Goal: Task Accomplishment & Management: Manage account settings

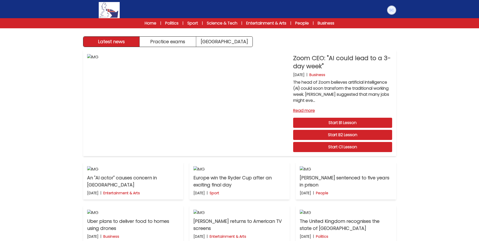
click at [391, 11] on img at bounding box center [392, 10] width 8 height 8
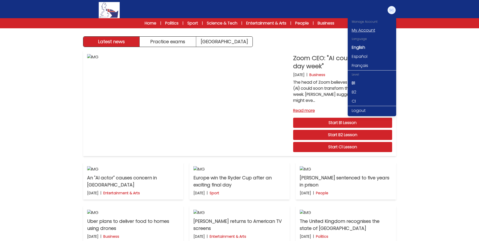
click at [365, 31] on link "My Account" at bounding box center [372, 30] width 48 height 9
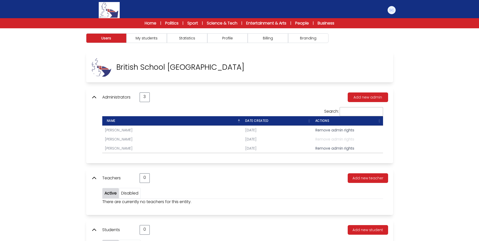
click at [334, 148] on span "Remove admin rights" at bounding box center [334, 148] width 39 height 5
type input "**********"
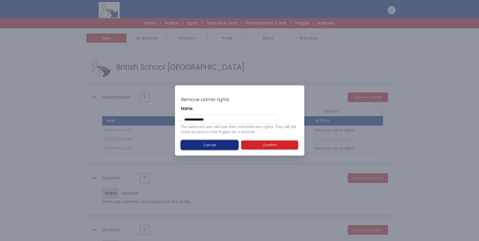
click at [224, 144] on button "Cancel" at bounding box center [209, 144] width 57 height 9
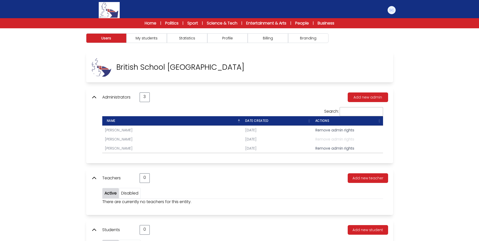
click at [187, 88] on div "Administrators 3 Add new admin Search: Name Remove admin rights" at bounding box center [239, 125] width 307 height 76
click at [223, 38] on button "Profile" at bounding box center [227, 38] width 40 height 10
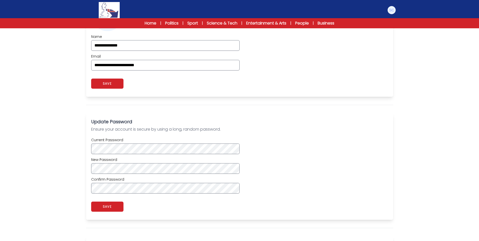
scroll to position [202, 0]
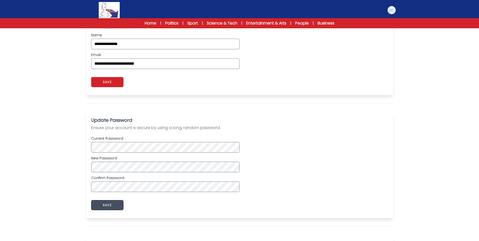
click at [115, 204] on button "SAVE" at bounding box center [107, 205] width 32 height 10
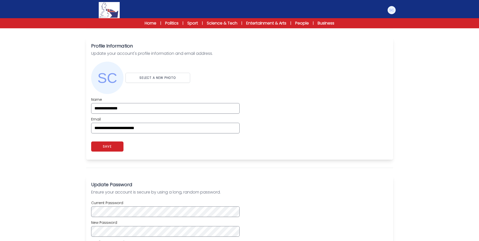
scroll to position [126, 0]
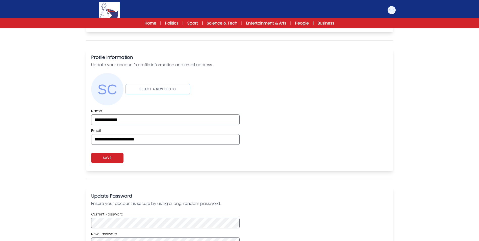
click at [144, 88] on button "SELECT A NEW PHOTO" at bounding box center [157, 89] width 65 height 10
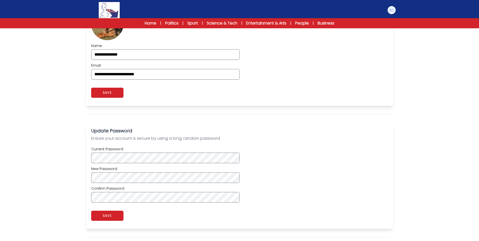
scroll to position [202, 0]
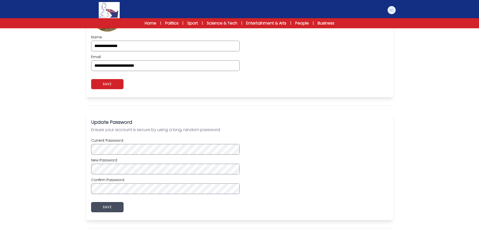
click at [109, 208] on button "SAVE" at bounding box center [107, 207] width 32 height 10
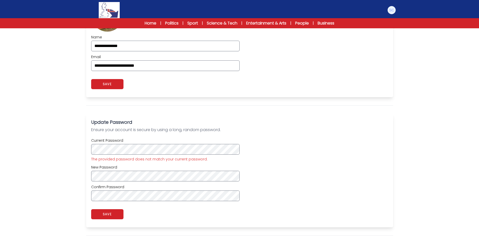
click at [292, 180] on div "Current Password The provided password does not match your current password. Ne…" at bounding box center [239, 169] width 297 height 63
click at [280, 173] on div "Current Password The provided password does not match your current password. Ne…" at bounding box center [239, 169] width 297 height 63
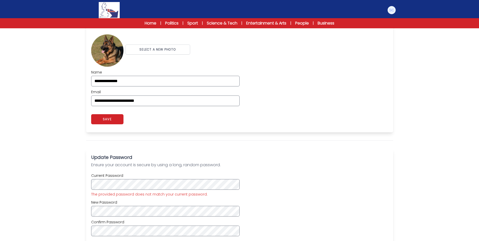
scroll to position [227, 0]
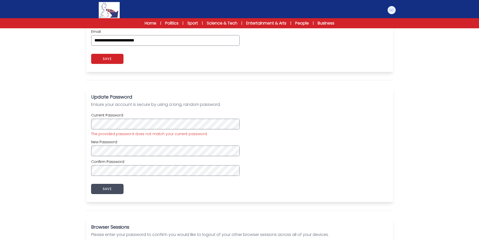
click at [104, 190] on button "SAVE" at bounding box center [107, 189] width 32 height 10
click at [105, 190] on button "SAVE" at bounding box center [107, 189] width 32 height 10
click at [85, 171] on div "**********" at bounding box center [239, 53] width 323 height 457
click at [89, 148] on div "Update Password Ensure your account is secure by using a long, random password.…" at bounding box center [239, 145] width 307 height 114
click at [352, 130] on div "Current Password The provided password does not match your current password. Ne…" at bounding box center [239, 144] width 297 height 63
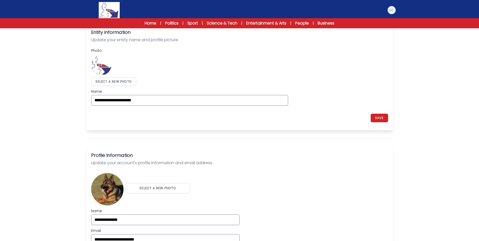
scroll to position [0, 0]
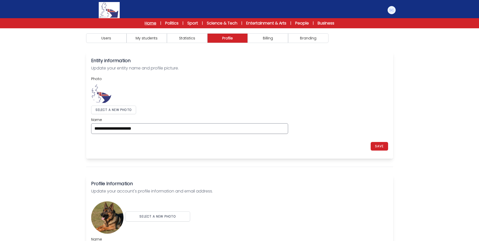
click at [150, 24] on link "Home" at bounding box center [151, 23] width 12 height 6
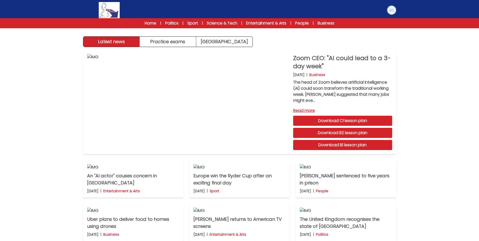
click at [390, 9] on img at bounding box center [392, 10] width 8 height 8
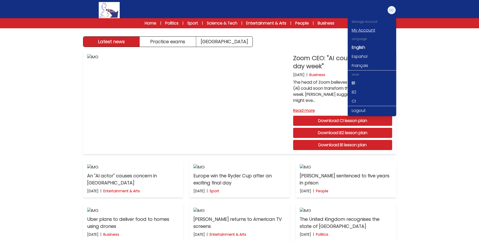
click at [359, 28] on link "My Account" at bounding box center [372, 30] width 48 height 9
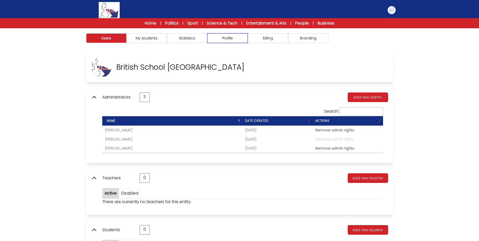
click at [222, 37] on button "Profile" at bounding box center [227, 38] width 40 height 10
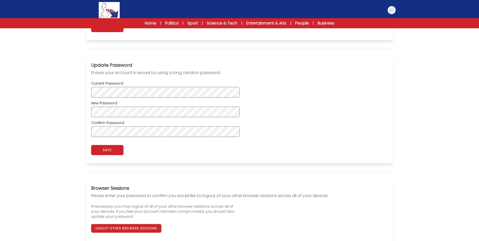
scroll to position [261, 0]
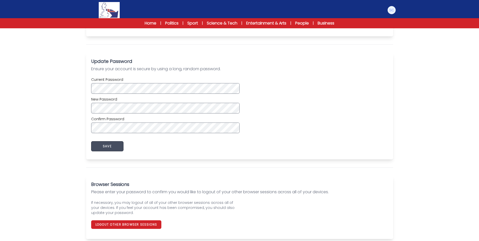
click at [111, 147] on button "SAVE" at bounding box center [107, 146] width 32 height 10
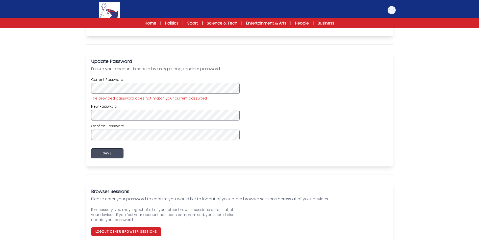
click at [107, 153] on button "SAVE" at bounding box center [107, 153] width 32 height 10
click at [105, 154] on button "SAVE" at bounding box center [107, 153] width 32 height 10
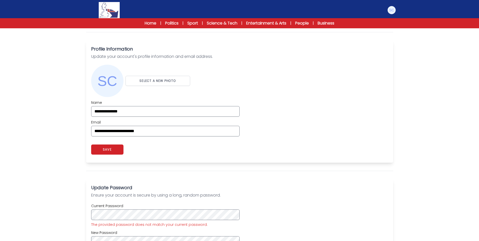
scroll to position [0, 0]
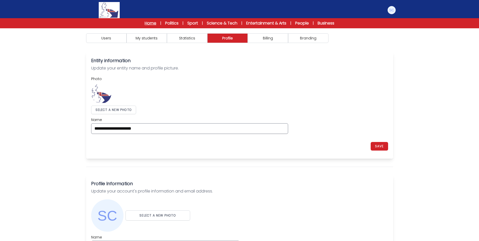
click at [148, 23] on link "Home" at bounding box center [151, 23] width 12 height 6
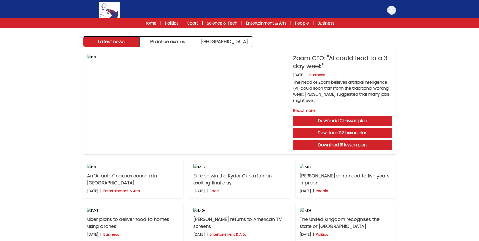
click at [393, 12] on img at bounding box center [392, 10] width 8 height 8
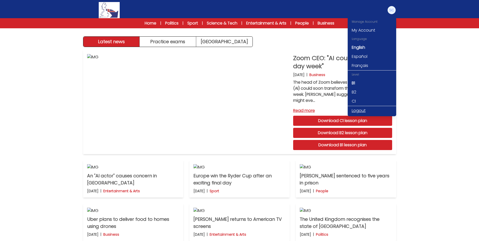
click at [359, 109] on link "Logout" at bounding box center [372, 110] width 48 height 9
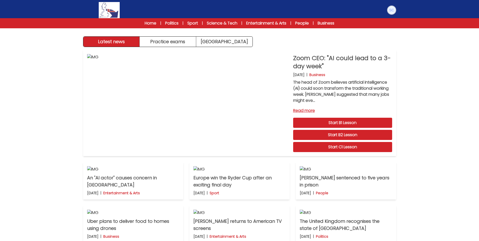
click at [392, 11] on img at bounding box center [392, 10] width 8 height 8
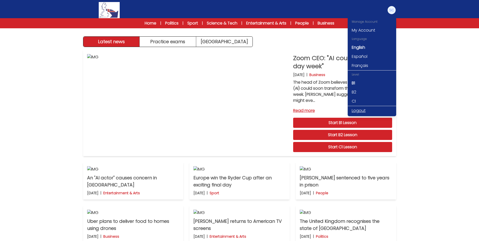
click at [371, 108] on link "Logout" at bounding box center [372, 110] width 48 height 9
